Goal: Task Accomplishment & Management: Manage account settings

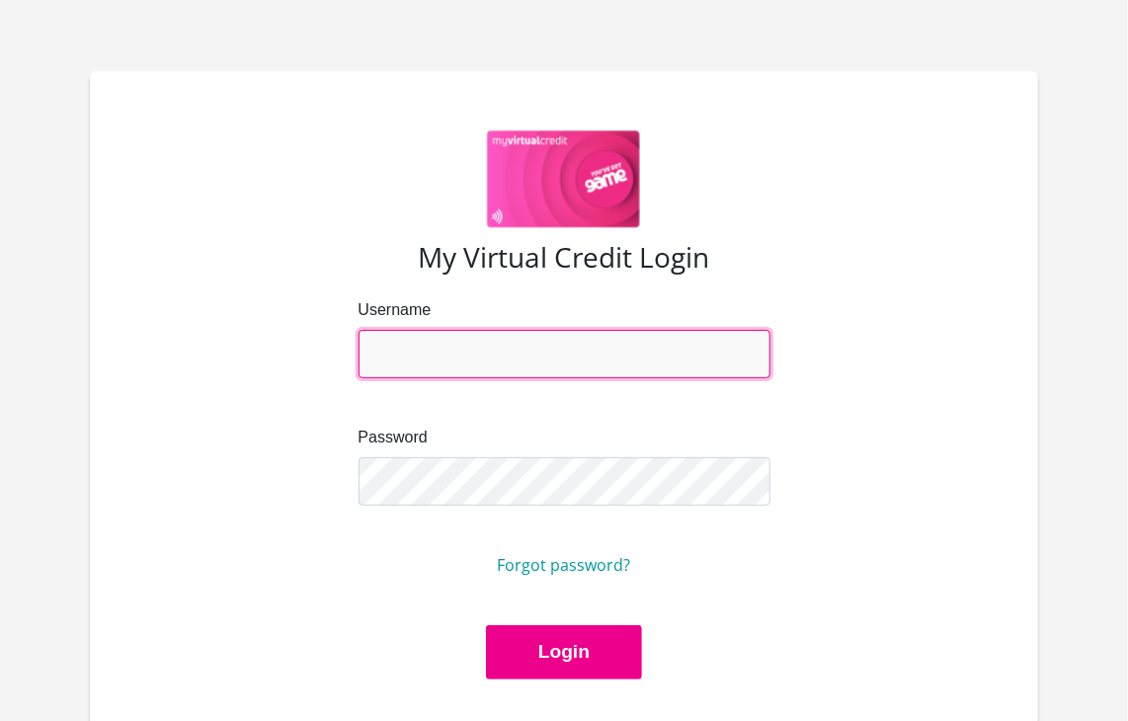
click at [756, 366] on input "Username" at bounding box center [565, 354] width 412 height 48
type input "alisha.ridhoo@gmail.com"
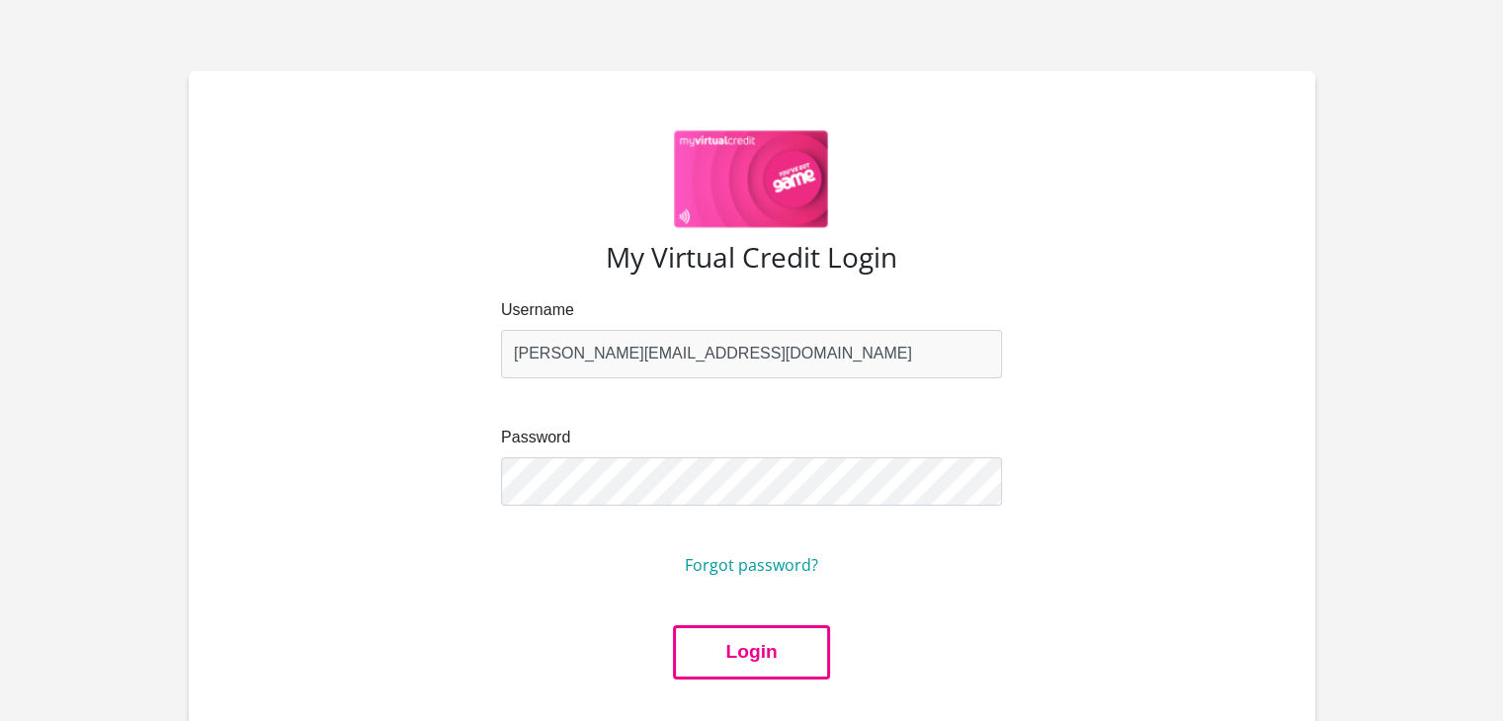
click at [759, 636] on button "Login" at bounding box center [751, 652] width 156 height 54
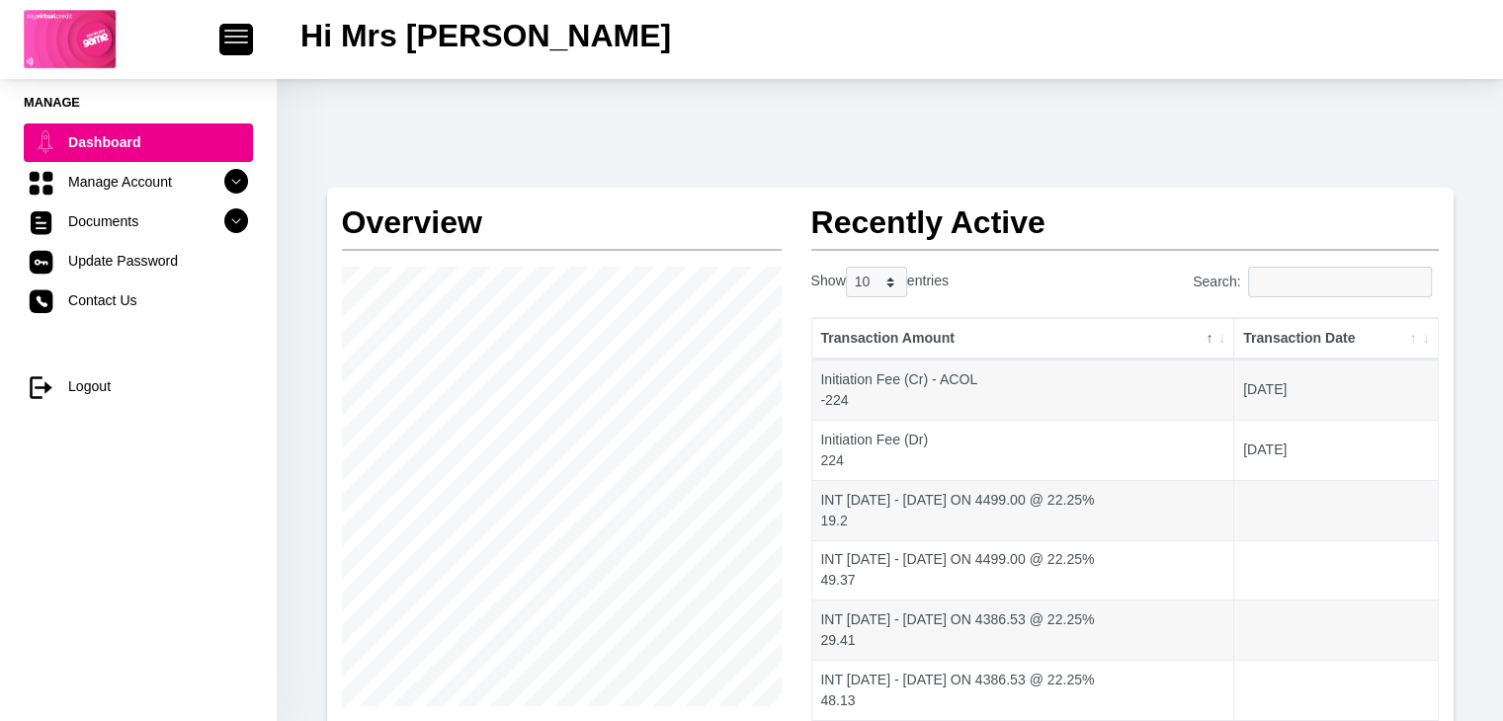
click at [1015, 116] on div "Overview Instalment amount: 381.10 i Account Start Date: [DATE] Account Number:…" at bounding box center [890, 569] width 1226 height 981
